Goal: Navigation & Orientation: Find specific page/section

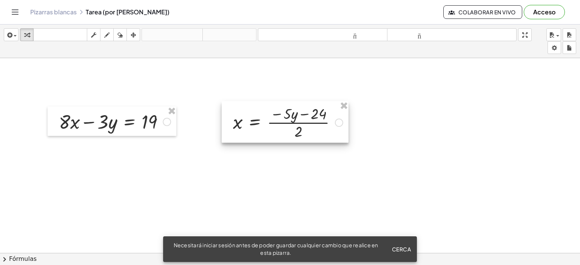
click at [340, 125] on div at bounding box center [285, 122] width 127 height 42
click at [339, 121] on div at bounding box center [285, 122] width 127 height 42
click at [286, 121] on div at bounding box center [285, 122] width 127 height 42
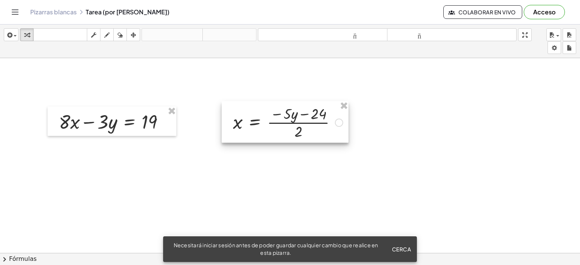
click at [286, 121] on div at bounding box center [285, 122] width 127 height 42
click at [243, 123] on div at bounding box center [285, 122] width 127 height 42
click at [303, 139] on div at bounding box center [285, 122] width 127 height 42
click at [399, 245] on button "Cerca" at bounding box center [401, 250] width 25 height 14
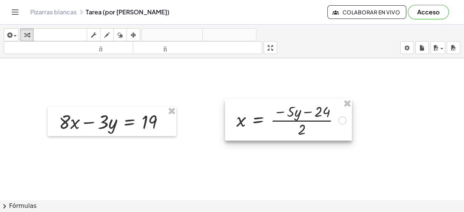
click at [256, 138] on div at bounding box center [288, 120] width 127 height 42
click at [256, 142] on div at bounding box center [232, 200] width 464 height 284
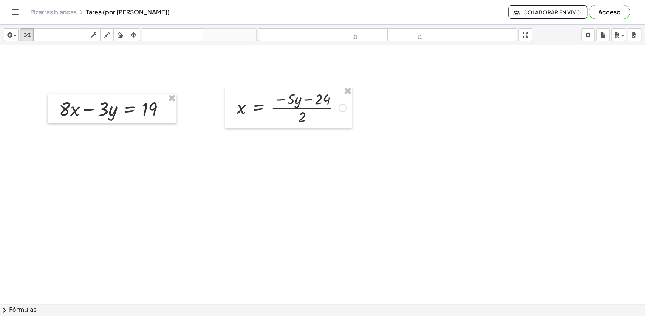
click at [64, 169] on div at bounding box center [322, 304] width 645 height 518
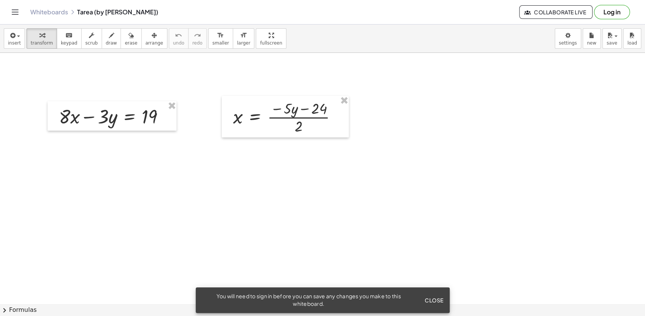
drag, startPoint x: 443, startPoint y: 256, endPoint x: 429, endPoint y: 299, distance: 45.7
click at [429, 299] on body "Graspable Math Activities Get Started Activity Bank Assigned Work Classes White…" at bounding box center [322, 158] width 645 height 316
click at [429, 299] on span "Close" at bounding box center [434, 300] width 19 height 7
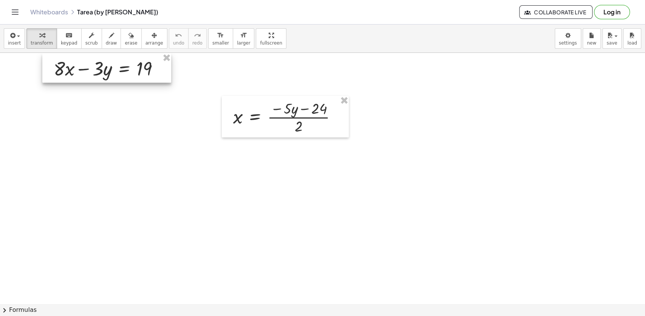
drag, startPoint x: 166, startPoint y: 124, endPoint x: 161, endPoint y: 76, distance: 48.3
click at [161, 76] on div at bounding box center [106, 67] width 129 height 29
click at [561, 8] on button "Collaborate Live" at bounding box center [555, 12] width 73 height 14
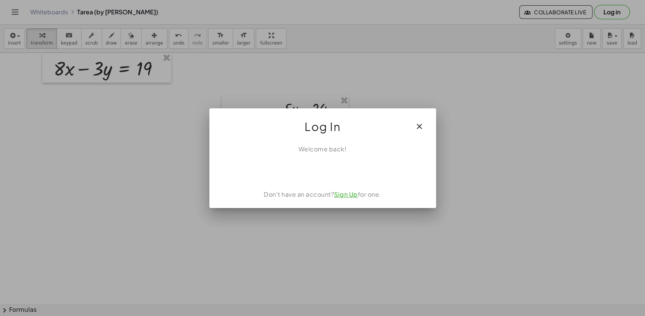
click at [419, 126] on icon "button" at bounding box center [419, 126] width 9 height 9
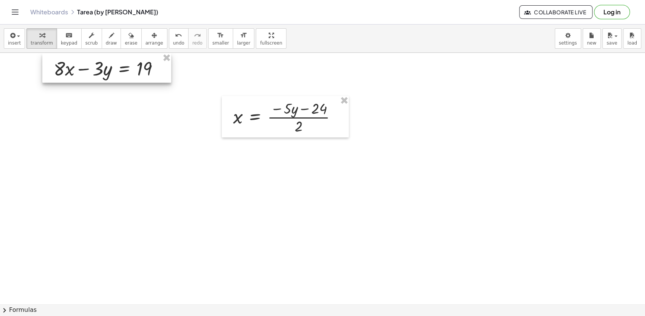
click at [94, 74] on div at bounding box center [106, 67] width 129 height 29
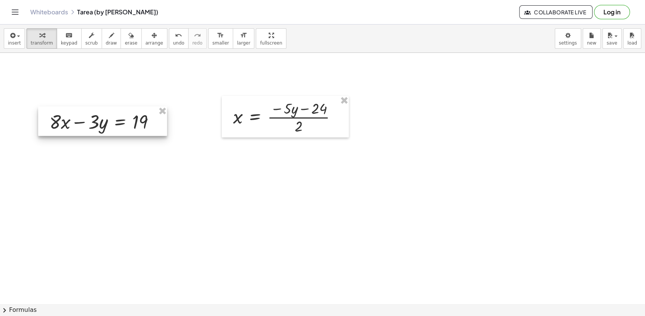
drag, startPoint x: 95, startPoint y: 89, endPoint x: 89, endPoint y: 130, distance: 41.7
click at [89, 130] on div at bounding box center [102, 121] width 129 height 29
drag, startPoint x: 140, startPoint y: 124, endPoint x: 142, endPoint y: 113, distance: 11.1
click at [140, 123] on div at bounding box center [101, 122] width 129 height 29
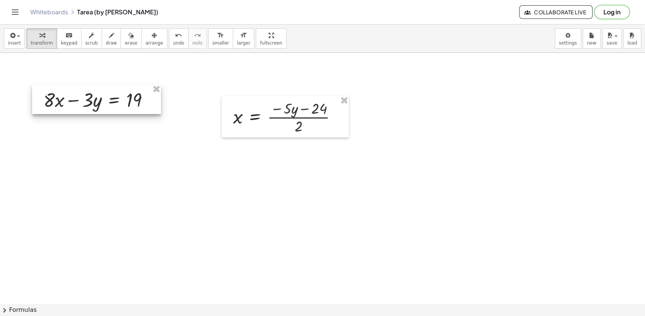
drag, startPoint x: 142, startPoint y: 110, endPoint x: 137, endPoint y: 87, distance: 24.0
click at [137, 87] on div at bounding box center [96, 99] width 129 height 29
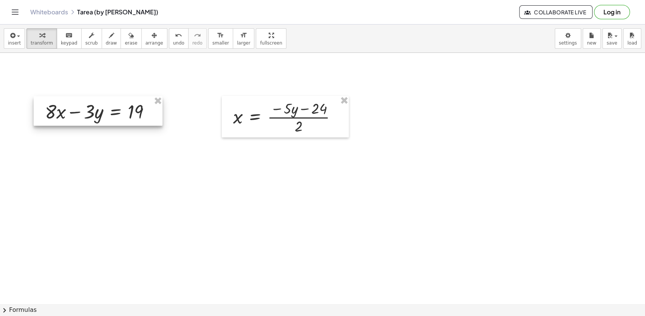
drag, startPoint x: 136, startPoint y: 87, endPoint x: 138, endPoint y: 101, distance: 13.8
click at [138, 101] on div at bounding box center [98, 110] width 129 height 29
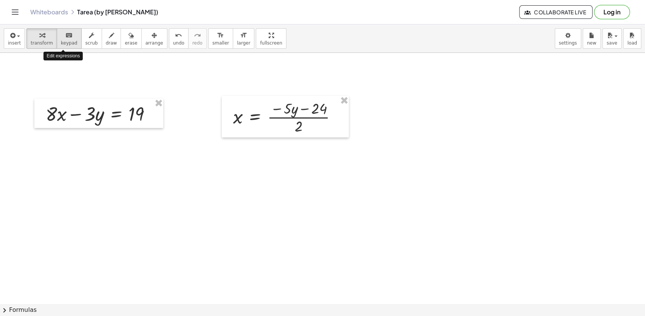
click at [65, 38] on icon "keyboard" at bounding box center [68, 35] width 7 height 9
click at [149, 123] on div at bounding box center [101, 114] width 119 height 26
click at [156, 113] on div at bounding box center [154, 114] width 8 height 8
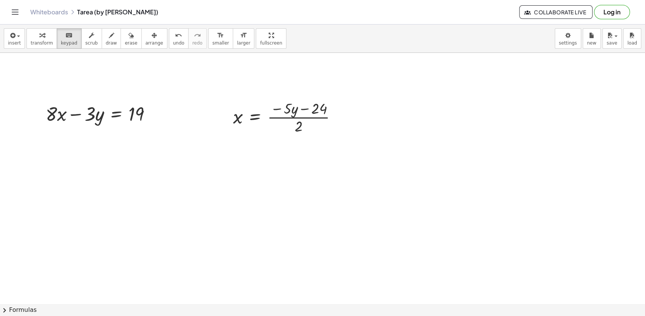
click at [16, 12] on icon "Toggle navigation" at bounding box center [15, 12] width 9 height 9
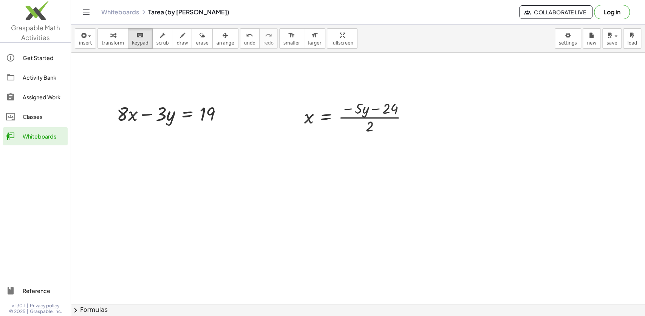
click at [50, 116] on div "Classes" at bounding box center [44, 116] width 42 height 9
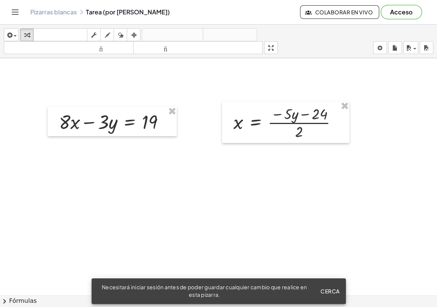
drag, startPoint x: 332, startPoint y: 289, endPoint x: 329, endPoint y: 286, distance: 4.6
click at [331, 289] on font "Cerca" at bounding box center [329, 291] width 19 height 7
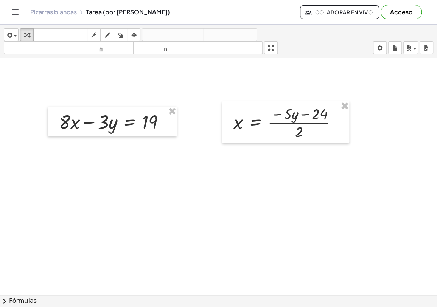
click at [345, 9] on span "Colaborar en vivo" at bounding box center [339, 12] width 66 height 7
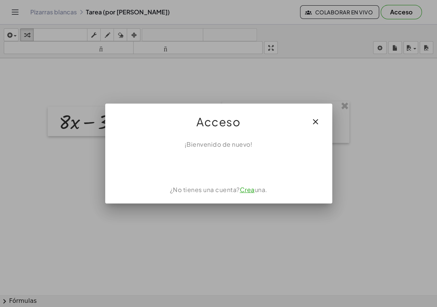
click at [314, 119] on icon "button" at bounding box center [315, 121] width 9 height 9
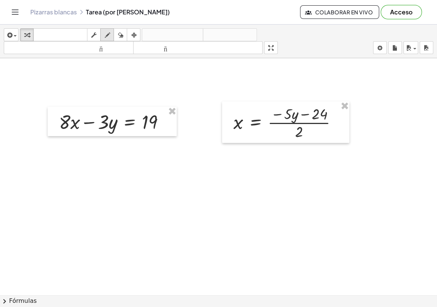
click at [110, 31] on div "button" at bounding box center [107, 34] width 10 height 9
drag, startPoint x: 62, startPoint y: 152, endPoint x: 61, endPoint y: 146, distance: 5.9
drag, startPoint x: 61, startPoint y: 146, endPoint x: 66, endPoint y: 155, distance: 10.5
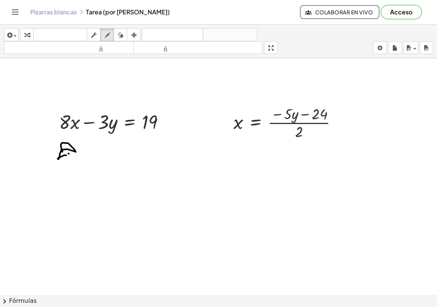
click at [123, 31] on icon "button" at bounding box center [120, 35] width 5 height 9
drag, startPoint x: 71, startPoint y: 146, endPoint x: 71, endPoint y: 162, distance: 15.5
click at [104, 37] on icon "button" at bounding box center [106, 35] width 5 height 9
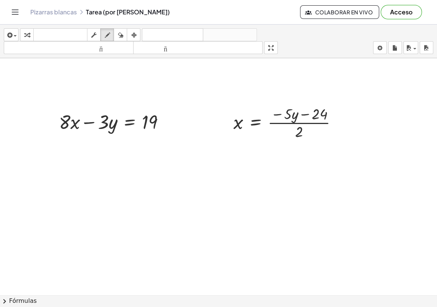
click at [57, 37] on font "teclado" at bounding box center [60, 34] width 50 height 7
click at [154, 31] on font "deshacer" at bounding box center [172, 34] width 57 height 7
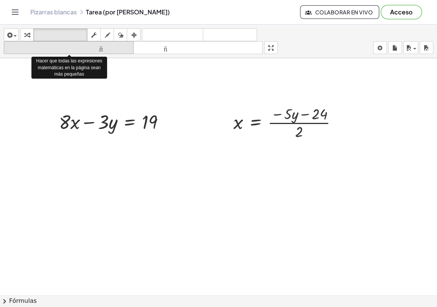
click at [58, 52] on icon "tamaño_del_formato" at bounding box center [69, 47] width 126 height 9
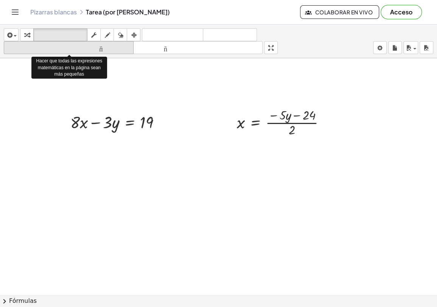
click at [58, 52] on icon "tamaño_del_formato" at bounding box center [69, 47] width 126 height 9
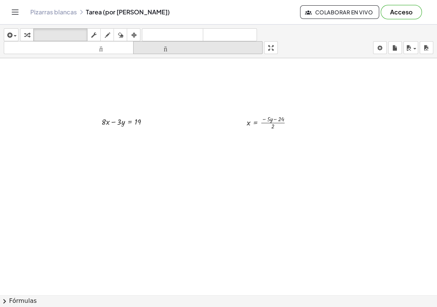
click at [214, 43] on button "tamaño_del_formato más grande" at bounding box center [198, 47] width 130 height 13
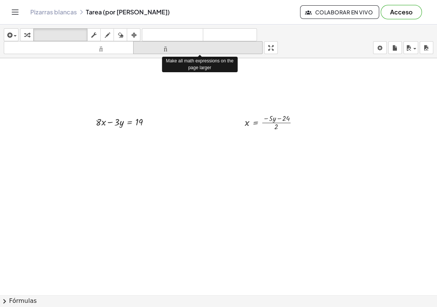
click at [214, 43] on icon "tamaño_del_formato" at bounding box center [198, 47] width 126 height 9
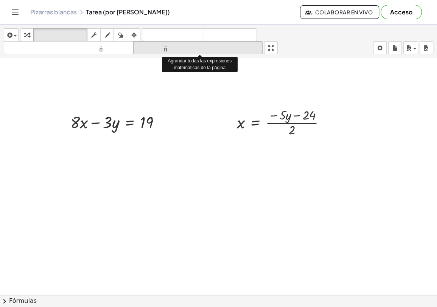
click at [211, 44] on font "tamaño_del_formato" at bounding box center [198, 47] width 126 height 7
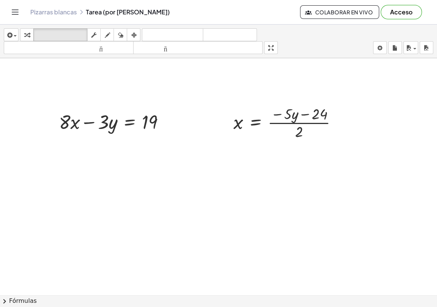
drag, startPoint x: 269, startPoint y: 48, endPoint x: 280, endPoint y: 92, distance: 45.1
click at [280, 92] on div "insertar Seleccione uno: Expresión matemática Función Texto Vídeo de YouTube Gr…" at bounding box center [218, 166] width 437 height 282
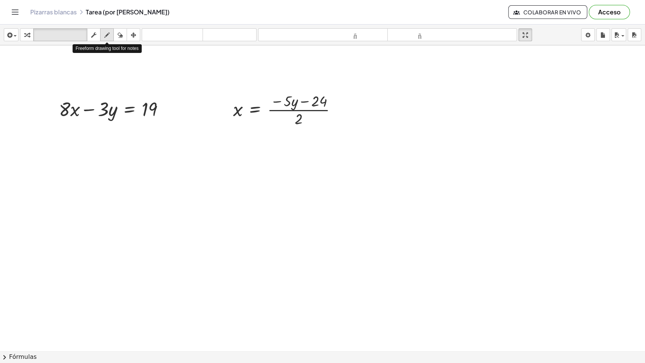
click at [110, 30] on div "button" at bounding box center [107, 34] width 10 height 9
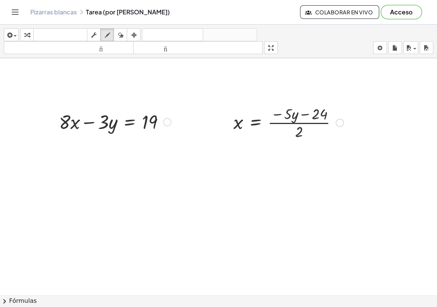
click at [393, 11] on font "Acceso" at bounding box center [401, 12] width 22 height 8
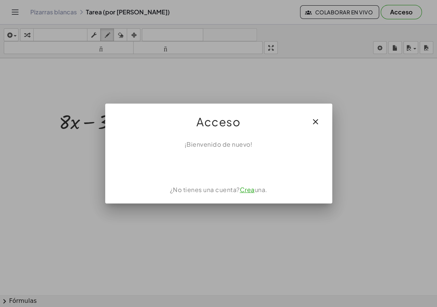
click at [316, 126] on button "button" at bounding box center [315, 122] width 18 height 18
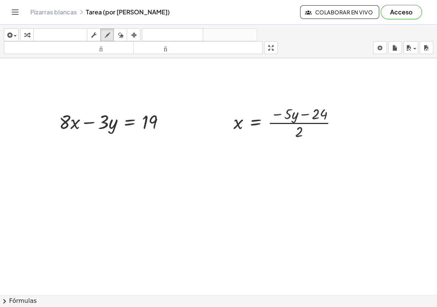
click at [75, 8] on font "Pizarras blancas" at bounding box center [53, 12] width 46 height 8
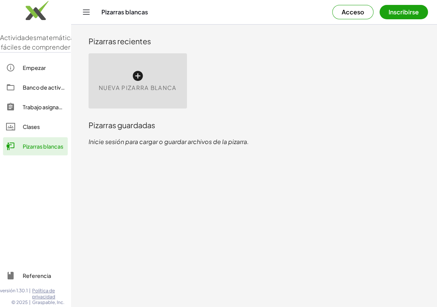
click at [138, 77] on icon at bounding box center [138, 76] width 12 height 12
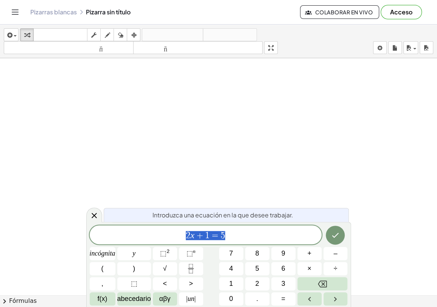
click at [12, 11] on icon "Cambiar navegación" at bounding box center [15, 12] width 9 height 9
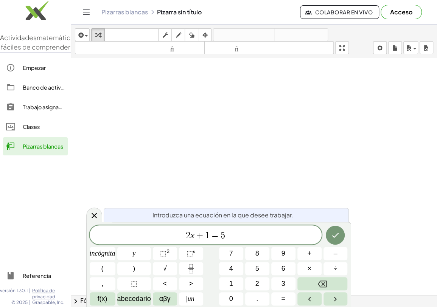
click at [24, 130] on font "Clases" at bounding box center [31, 126] width 17 height 7
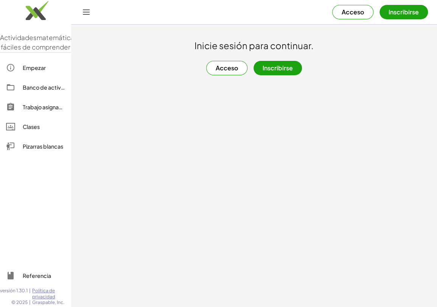
click at [27, 110] on font "Trabajo asignado" at bounding box center [44, 107] width 43 height 7
click at [27, 91] on font "Banco de actividades" at bounding box center [51, 87] width 56 height 7
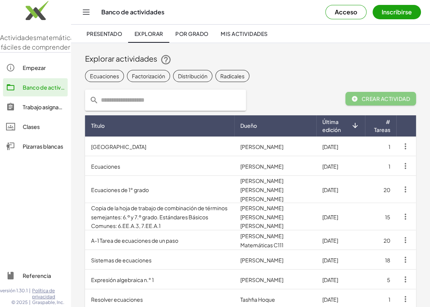
click at [33, 69] on link "Empezar" at bounding box center [35, 68] width 65 height 18
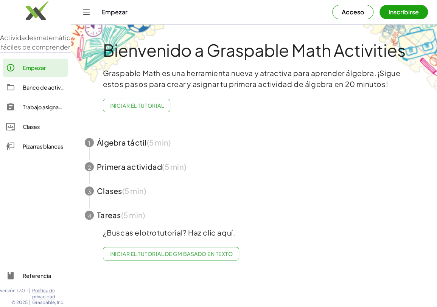
click at [33, 69] on link "Empezar" at bounding box center [35, 68] width 65 height 18
click at [33, 150] on font "Pizarras blancas" at bounding box center [43, 146] width 40 height 7
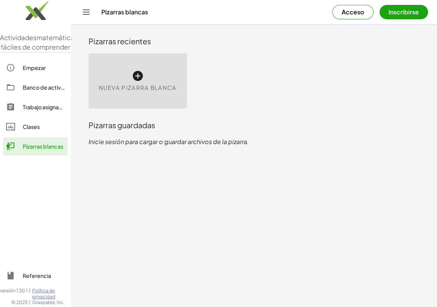
click at [27, 130] on font "Clases" at bounding box center [31, 126] width 17 height 7
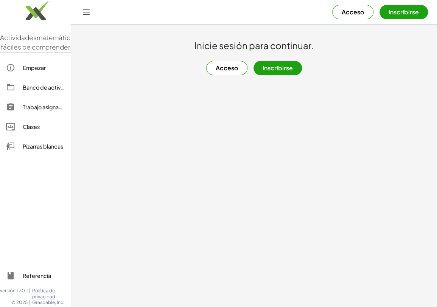
click at [33, 96] on link "Banco de actividades" at bounding box center [35, 87] width 65 height 18
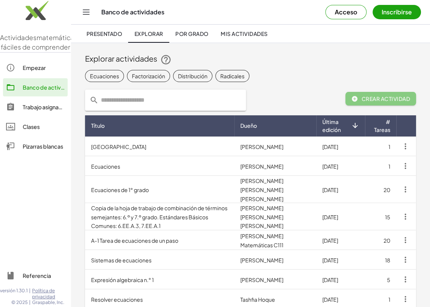
click at [110, 29] on link "Presentado" at bounding box center [104, 34] width 48 height 18
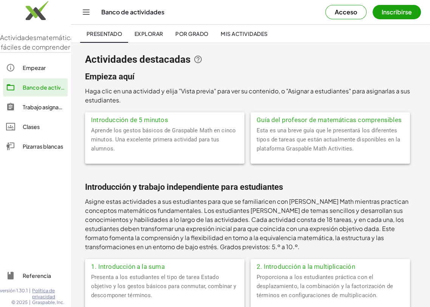
click at [189, 29] on link "Por grado" at bounding box center [191, 34] width 45 height 18
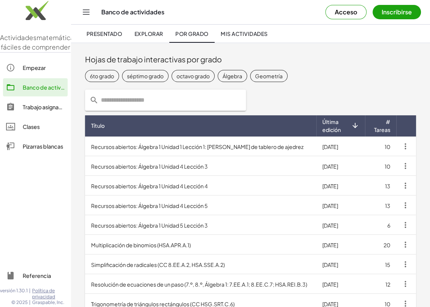
click at [238, 36] on font "Mis actividades" at bounding box center [244, 33] width 47 height 7
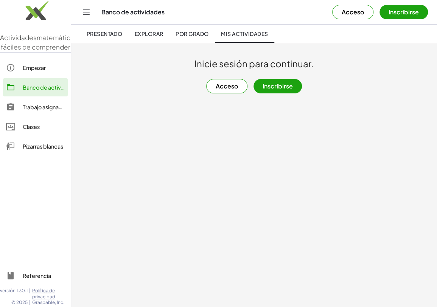
click at [354, 10] on font "Acceso" at bounding box center [352, 12] width 22 height 8
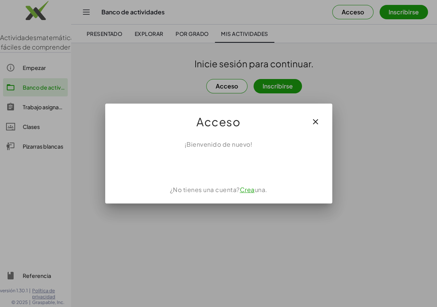
click at [311, 117] on icon "button" at bounding box center [315, 121] width 9 height 9
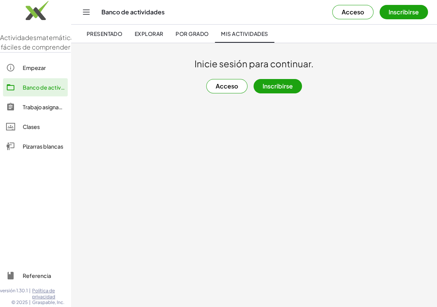
click at [91, 11] on button "Cambiar navegación" at bounding box center [86, 12] width 12 height 12
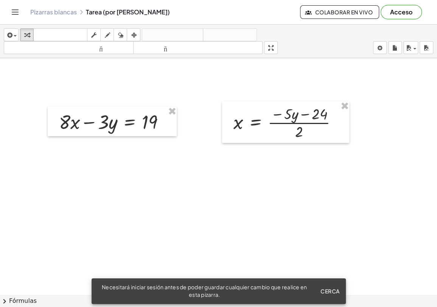
click at [328, 288] on font "Cerca" at bounding box center [329, 291] width 19 height 7
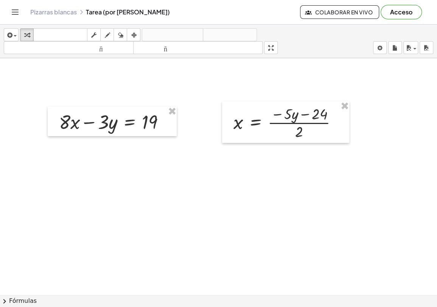
click at [12, 14] on icon "Cambiar navegación" at bounding box center [15, 12] width 9 height 9
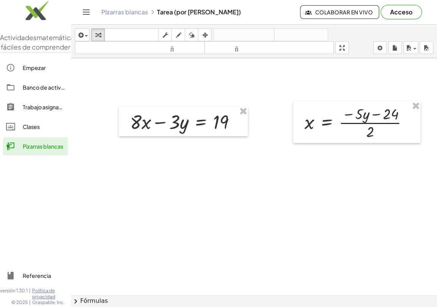
click at [14, 131] on icon at bounding box center [10, 126] width 9 height 9
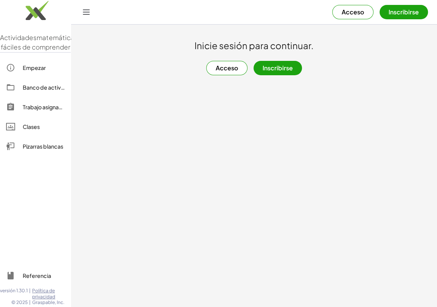
click at [21, 111] on div at bounding box center [14, 106] width 17 height 9
click at [28, 150] on font "Pizarras blancas" at bounding box center [43, 146] width 40 height 7
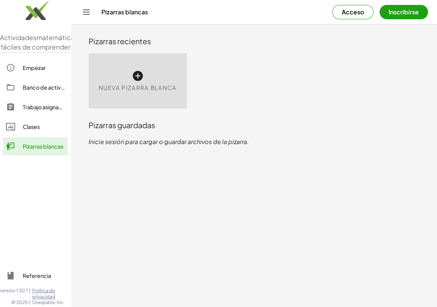
click at [25, 130] on link "Clases" at bounding box center [35, 127] width 65 height 18
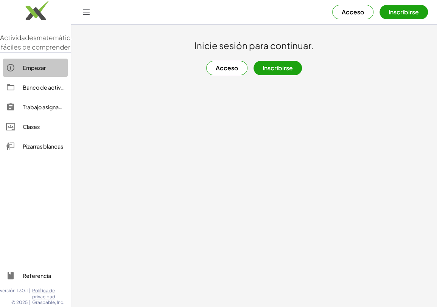
click at [30, 71] on font "Empezar" at bounding box center [34, 67] width 23 height 7
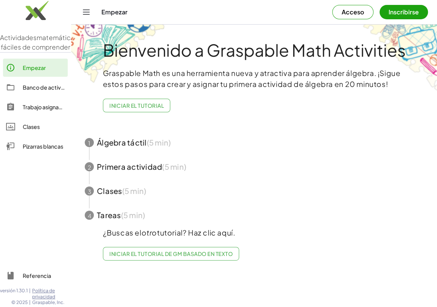
click at [32, 91] on font "Banco de actividades" at bounding box center [51, 87] width 56 height 7
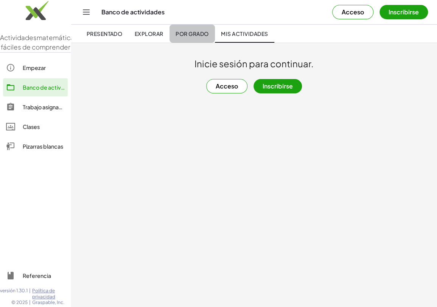
click at [186, 37] on font "Por grado" at bounding box center [191, 33] width 33 height 7
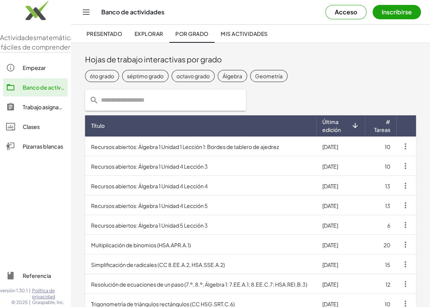
click at [150, 33] on font "Explorar" at bounding box center [149, 33] width 29 height 7
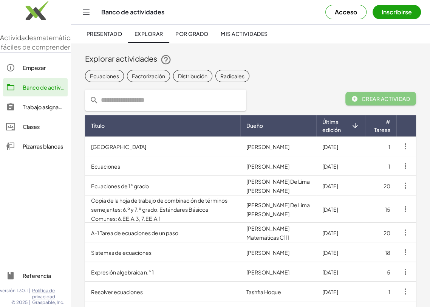
click at [106, 29] on link "Presentado" at bounding box center [104, 34] width 48 height 18
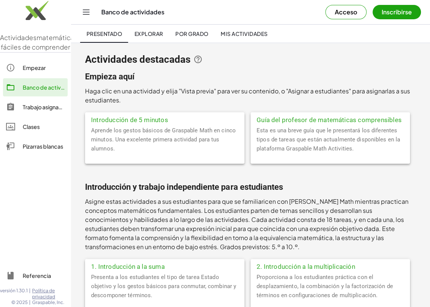
click at [84, 6] on button "Cambiar navegación" at bounding box center [86, 12] width 12 height 12
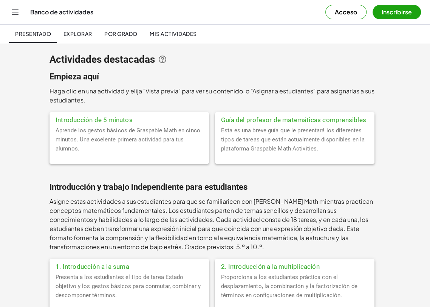
click at [11, 8] on icon "Cambiar navegación" at bounding box center [15, 12] width 9 height 9
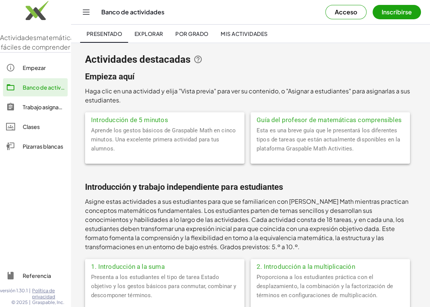
click at [51, 181] on div at bounding box center [35, 212] width 71 height 104
click at [43, 71] on font "Empezar" at bounding box center [34, 67] width 23 height 7
